Goal: Communication & Community: Ask a question

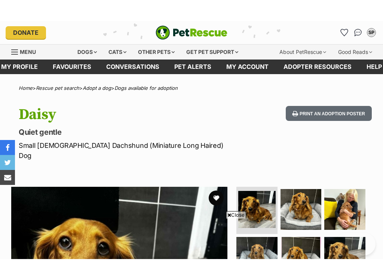
scroll to position [276, 0]
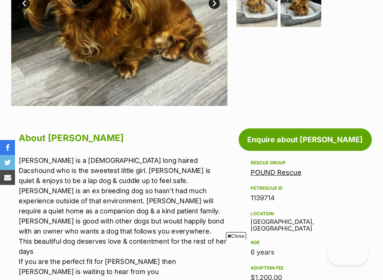
click at [309, 133] on link "Enquire about [PERSON_NAME]" at bounding box center [305, 139] width 133 height 22
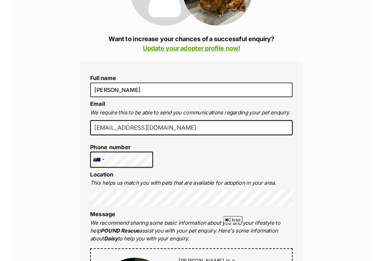
scroll to position [143, 0]
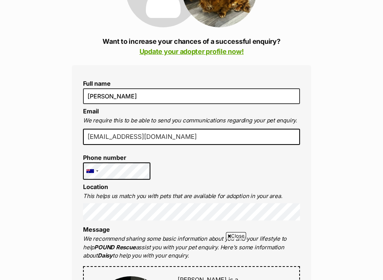
click at [178, 136] on input "[EMAIL_ADDRESS][DOMAIN_NAME]" at bounding box center [191, 137] width 217 height 16
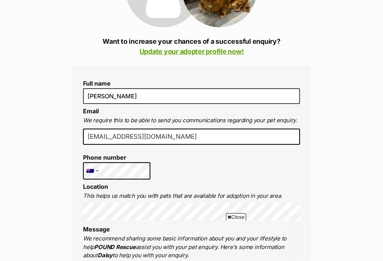
scroll to position [0, 0]
click at [173, 129] on input "[EMAIL_ADDRESS][DOMAIN_NAME]" at bounding box center [191, 137] width 217 height 16
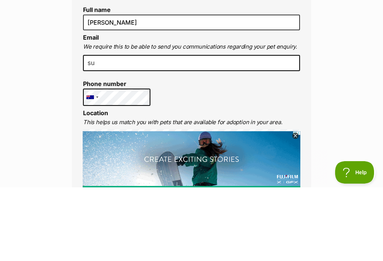
type input "s"
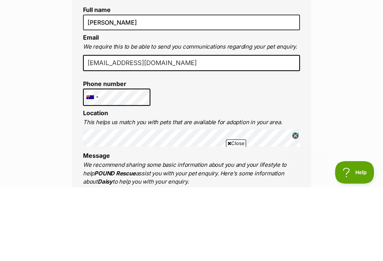
type input "snpinne@bigpond.com"
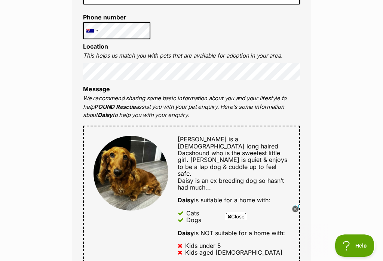
scroll to position [289, 0]
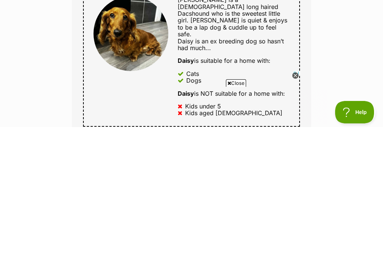
click at [301, 74] on div "Full name Susan Pinne Email We require this to be able to send you communicatio…" at bounding box center [192, 181] width 240 height 524
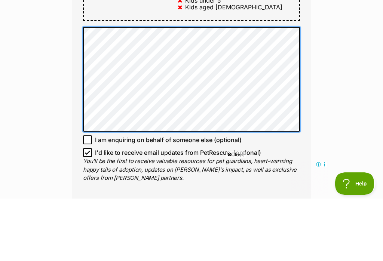
scroll to position [0, 0]
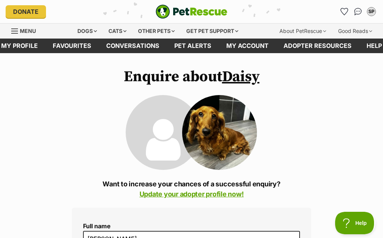
click at [32, 32] on span "Menu" at bounding box center [28, 31] width 16 height 6
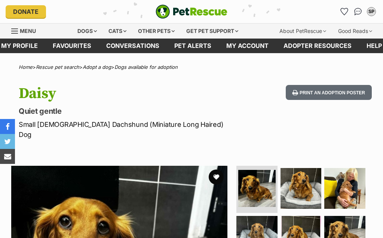
click at [346, 11] on icon "Favourites" at bounding box center [344, 11] width 7 height 7
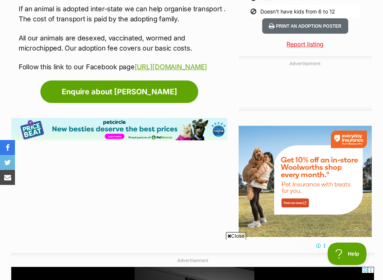
scroll to position [808, 0]
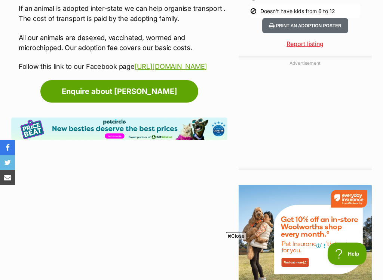
click at [162, 102] on link "Enquire about [PERSON_NAME]" at bounding box center [119, 91] width 158 height 22
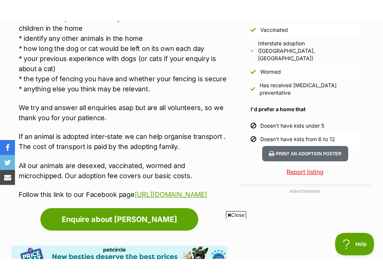
scroll to position [738, 0]
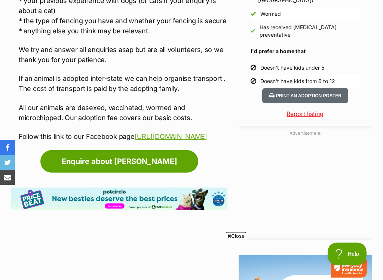
click at [139, 173] on link "Enquire about [PERSON_NAME]" at bounding box center [119, 161] width 158 height 22
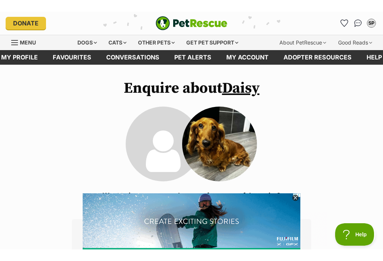
scroll to position [92, 0]
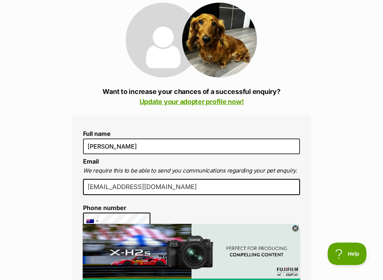
click at [176, 191] on input "suenor@iprimus.com.au" at bounding box center [191, 187] width 217 height 16
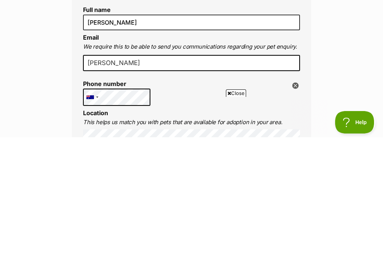
scroll to position [0, 0]
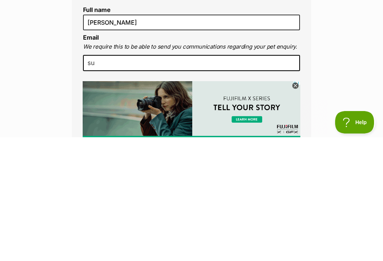
type input "s"
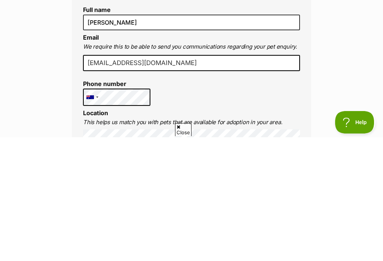
type input "snpinne@bigpond.com"
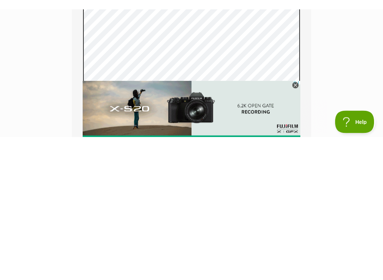
scroll to position [578, 0]
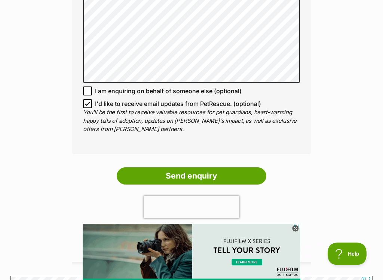
click at [236, 167] on input "Send enquiry" at bounding box center [192, 175] width 150 height 17
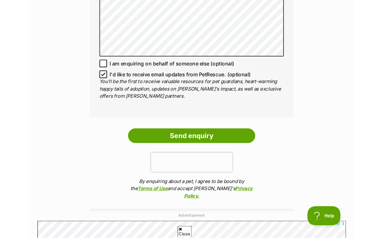
scroll to position [614, 0]
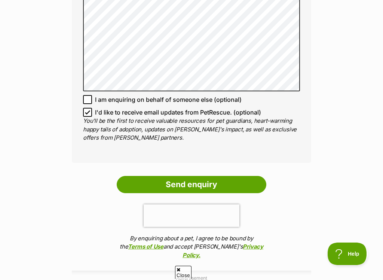
click at [230, 176] on input "Send enquiry" at bounding box center [192, 184] width 150 height 17
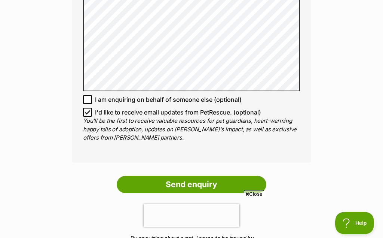
scroll to position [0, 0]
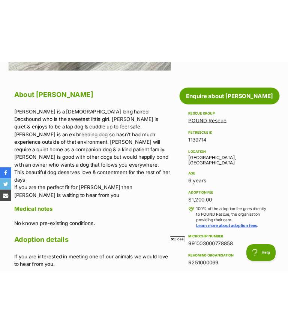
scroll to position [392, 0]
